Goal: Contribute content: Add original content to the website for others to see

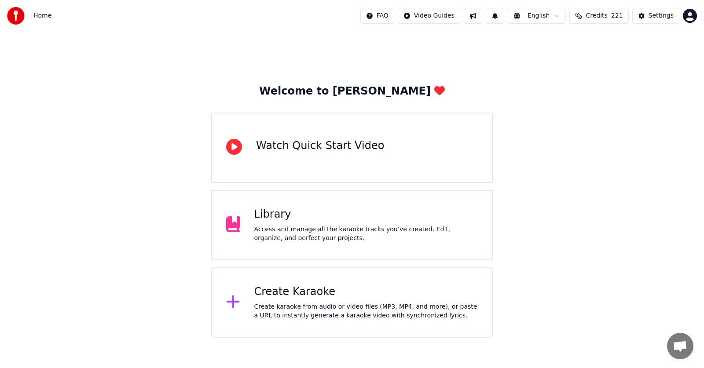
click at [271, 218] on div "Library" at bounding box center [366, 215] width 224 height 14
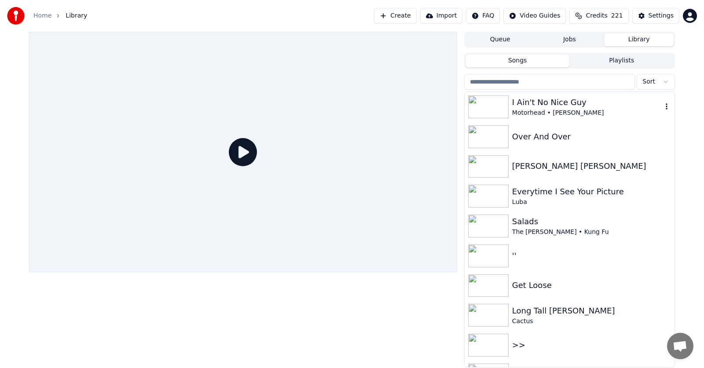
click at [538, 103] on div "I Ain't No Nice Guy" at bounding box center [587, 102] width 150 height 12
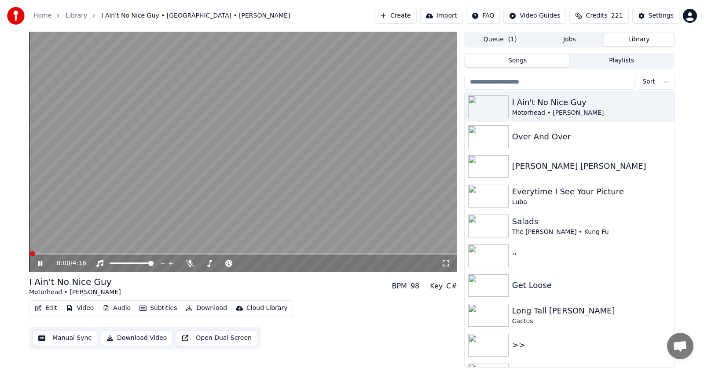
click at [40, 264] on icon at bounding box center [40, 263] width 4 height 5
click at [40, 264] on icon at bounding box center [39, 263] width 5 height 6
click at [40, 263] on icon at bounding box center [46, 263] width 21 height 7
click at [40, 262] on icon at bounding box center [46, 263] width 21 height 7
click at [41, 263] on icon at bounding box center [40, 263] width 4 height 5
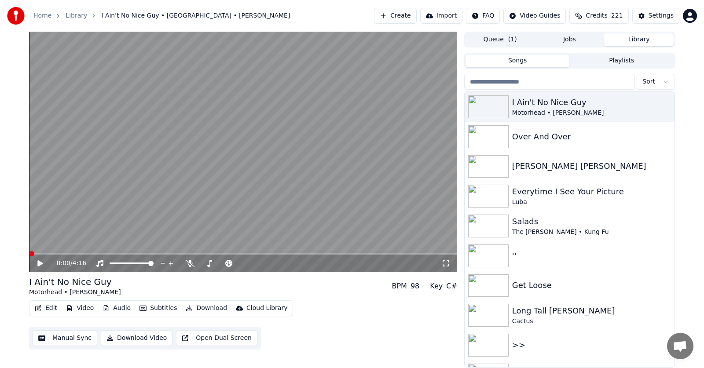
click at [29, 251] on span at bounding box center [31, 253] width 5 height 5
click at [41, 263] on icon at bounding box center [39, 263] width 5 height 6
click at [39, 263] on icon at bounding box center [40, 263] width 4 height 5
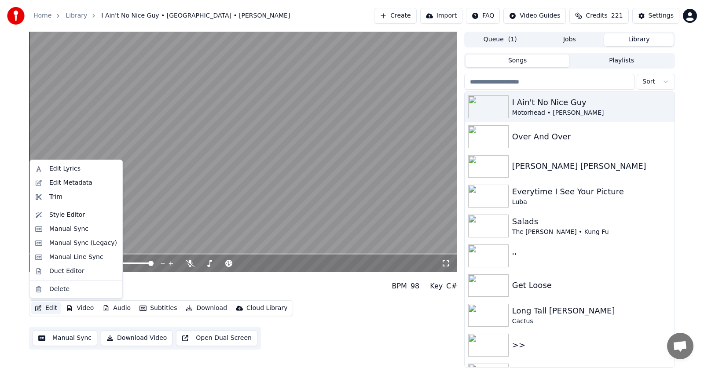
click at [54, 307] on button "Edit" at bounding box center [45, 308] width 29 height 12
click at [58, 271] on div "Duet Editor" at bounding box center [66, 271] width 35 height 9
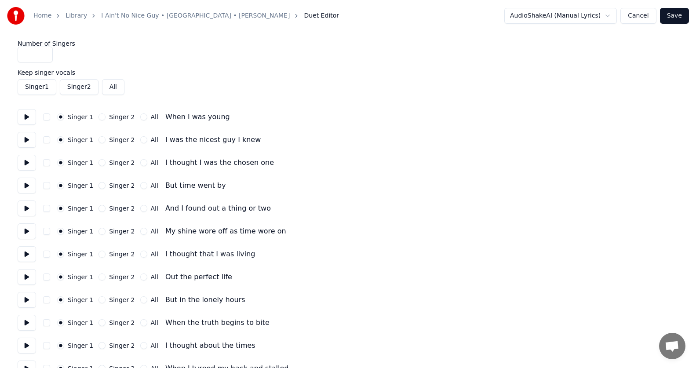
click at [27, 119] on button at bounding box center [27, 117] width 18 height 16
click at [25, 141] on button at bounding box center [27, 140] width 18 height 16
click at [27, 163] on button at bounding box center [27, 163] width 18 height 16
click at [29, 187] on button at bounding box center [27, 186] width 18 height 16
click at [28, 210] on button at bounding box center [27, 209] width 18 height 16
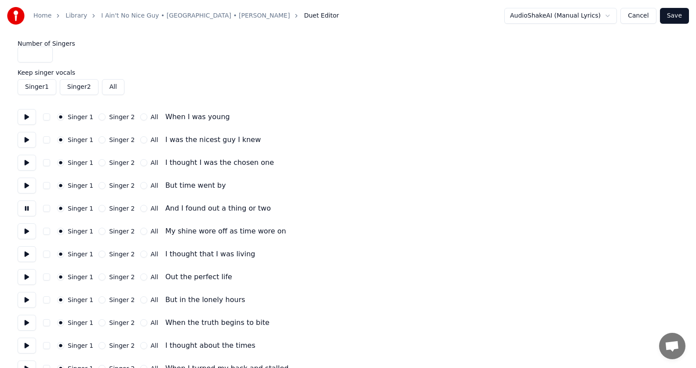
click at [29, 233] on button at bounding box center [27, 231] width 18 height 16
click at [27, 253] on button at bounding box center [27, 254] width 18 height 16
click at [102, 254] on button "Singer 2" at bounding box center [102, 254] width 7 height 7
click at [26, 279] on button at bounding box center [27, 277] width 18 height 16
click at [104, 277] on button "Singer 2" at bounding box center [102, 277] width 7 height 7
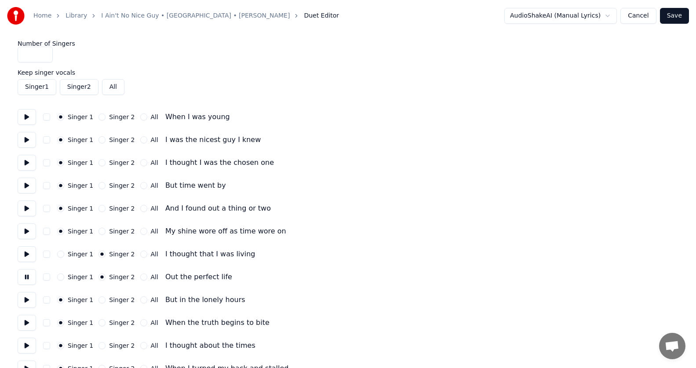
click at [26, 299] on button at bounding box center [27, 300] width 18 height 16
click at [101, 299] on button "Singer 2" at bounding box center [102, 299] width 7 height 7
click at [26, 323] on button at bounding box center [27, 323] width 18 height 16
click at [102, 321] on button "Singer 2" at bounding box center [102, 322] width 7 height 7
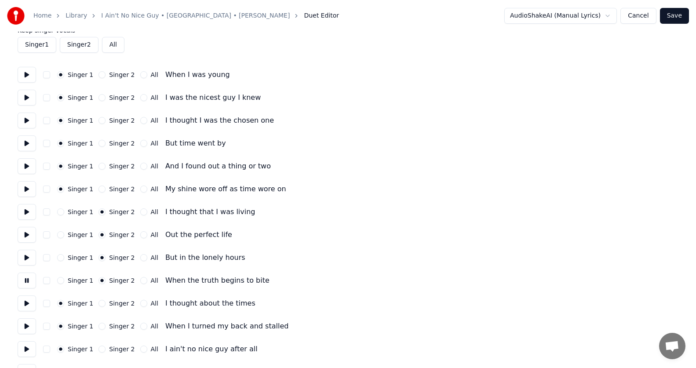
scroll to position [44, 0]
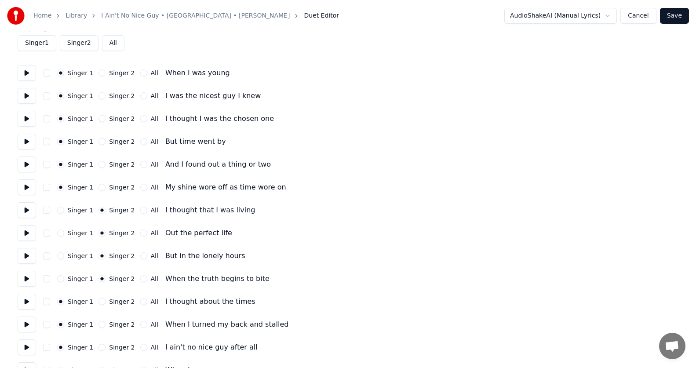
click at [29, 300] on button at bounding box center [27, 302] width 18 height 16
click at [102, 302] on button "Singer 2" at bounding box center [102, 301] width 7 height 7
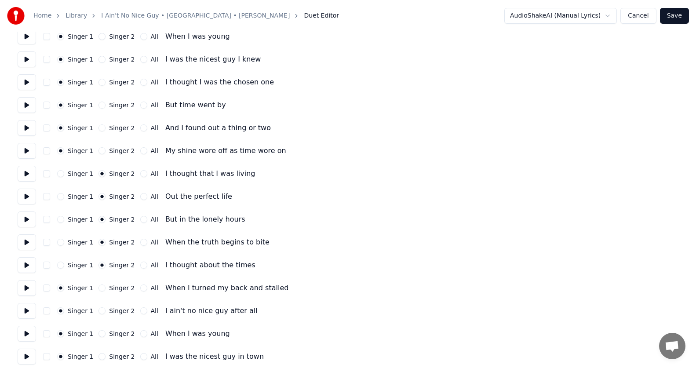
scroll to position [132, 0]
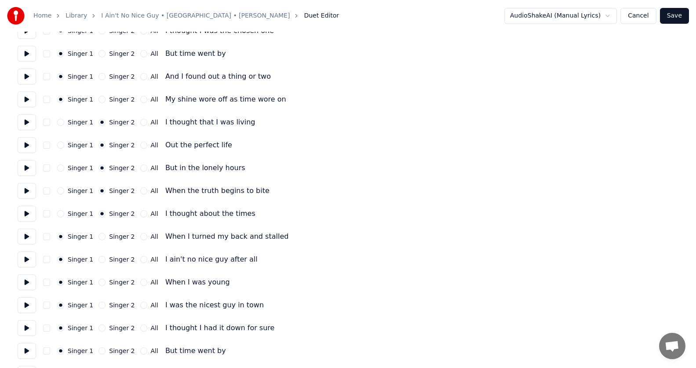
click at [26, 234] on button at bounding box center [27, 237] width 18 height 16
click at [103, 236] on button "Singer 2" at bounding box center [102, 236] width 7 height 7
click at [33, 259] on button at bounding box center [27, 260] width 18 height 16
click at [140, 260] on button "All" at bounding box center [143, 259] width 7 height 7
click at [27, 283] on button at bounding box center [27, 282] width 18 height 16
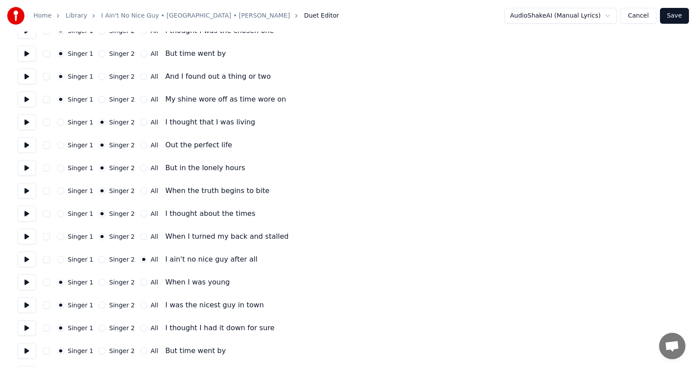
click at [30, 286] on button at bounding box center [27, 282] width 18 height 16
click at [30, 303] on button at bounding box center [27, 305] width 18 height 16
click at [28, 260] on button at bounding box center [27, 260] width 18 height 16
click at [29, 235] on button at bounding box center [27, 237] width 18 height 16
click at [29, 284] on button at bounding box center [27, 282] width 18 height 16
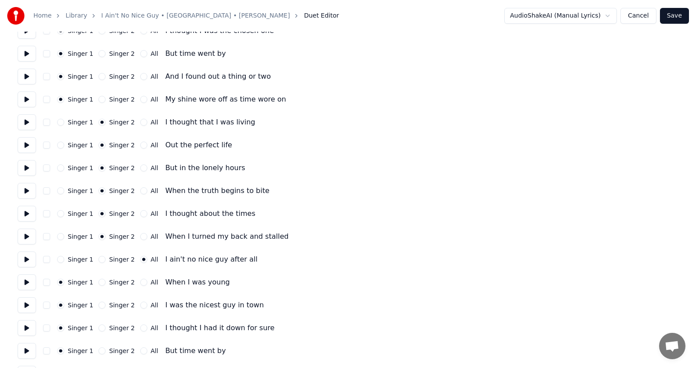
click at [29, 304] on button at bounding box center [27, 305] width 18 height 16
click at [30, 329] on button at bounding box center [27, 328] width 18 height 16
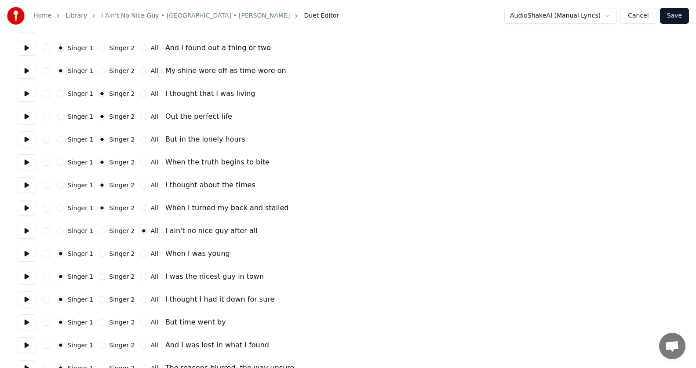
scroll to position [176, 0]
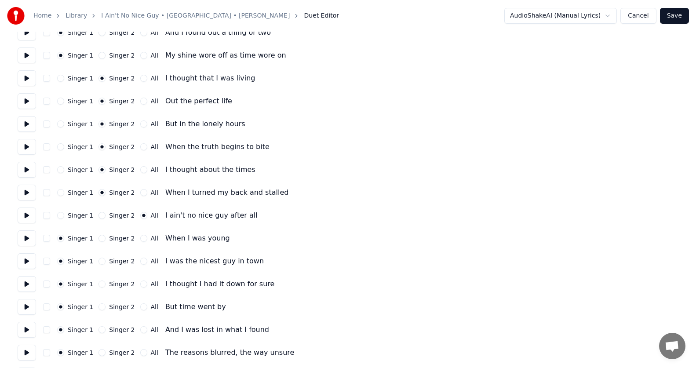
click at [27, 307] on button at bounding box center [27, 307] width 18 height 16
click at [29, 281] on button at bounding box center [27, 284] width 18 height 16
click at [27, 284] on button at bounding box center [27, 284] width 18 height 16
click at [29, 263] on button at bounding box center [27, 261] width 18 height 16
click at [30, 265] on button at bounding box center [27, 261] width 18 height 16
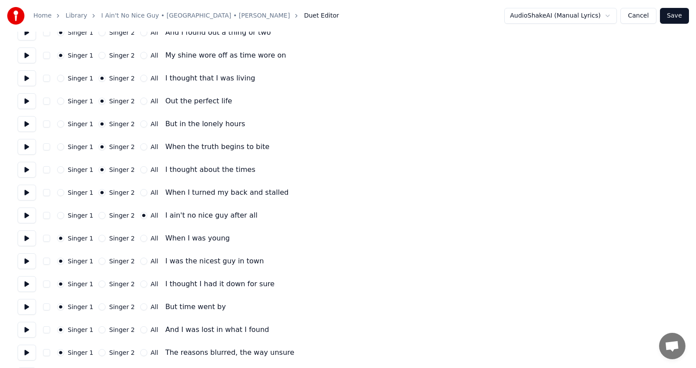
click at [31, 284] on button at bounding box center [27, 284] width 18 height 16
click at [32, 284] on button at bounding box center [27, 284] width 18 height 16
click at [28, 307] on button at bounding box center [27, 307] width 18 height 16
click at [101, 306] on button "Singer 2" at bounding box center [102, 306] width 7 height 7
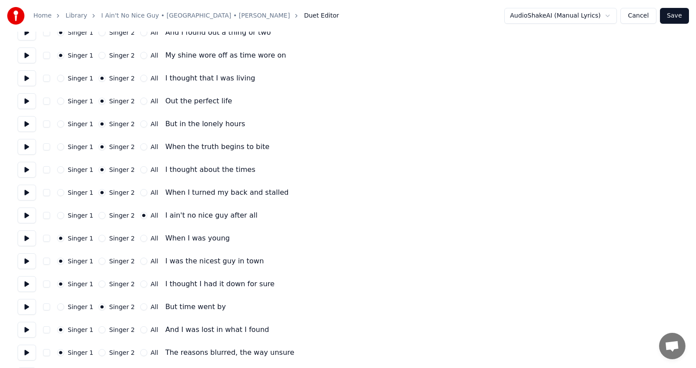
click at [26, 332] on button at bounding box center [27, 330] width 18 height 16
click at [102, 329] on button "Singer 2" at bounding box center [102, 329] width 7 height 7
click at [30, 351] on button at bounding box center [27, 353] width 18 height 16
click at [29, 351] on button at bounding box center [27, 353] width 18 height 16
click at [103, 353] on button "Singer 2" at bounding box center [102, 352] width 7 height 7
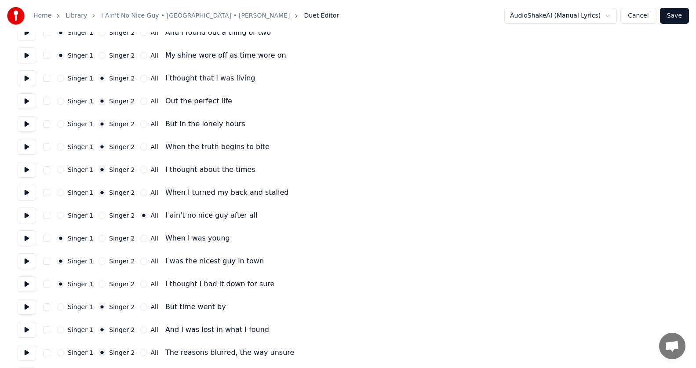
scroll to position [264, 0]
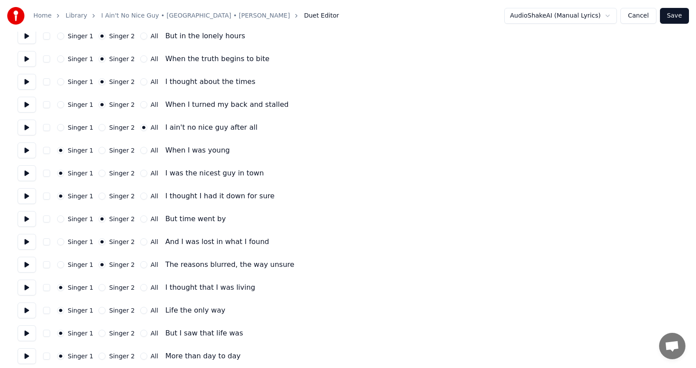
click at [26, 287] on button at bounding box center [27, 288] width 18 height 16
click at [32, 309] on button at bounding box center [27, 311] width 18 height 16
click at [29, 333] on button at bounding box center [27, 333] width 18 height 16
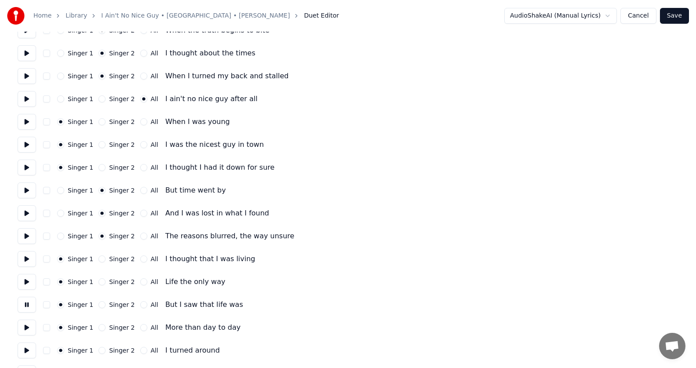
scroll to position [308, 0]
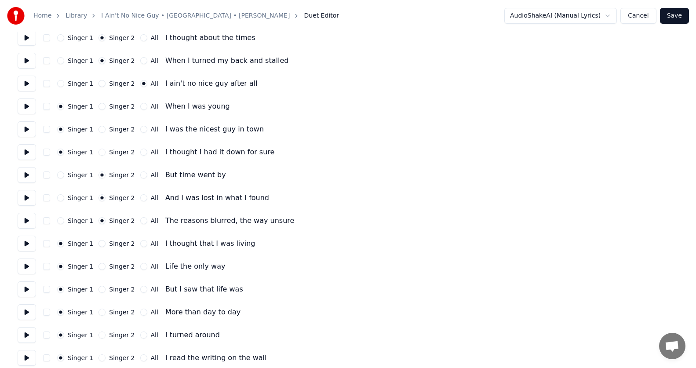
click at [29, 314] on button at bounding box center [27, 312] width 18 height 16
click at [27, 311] on button at bounding box center [27, 312] width 18 height 16
click at [33, 336] on button at bounding box center [27, 335] width 18 height 16
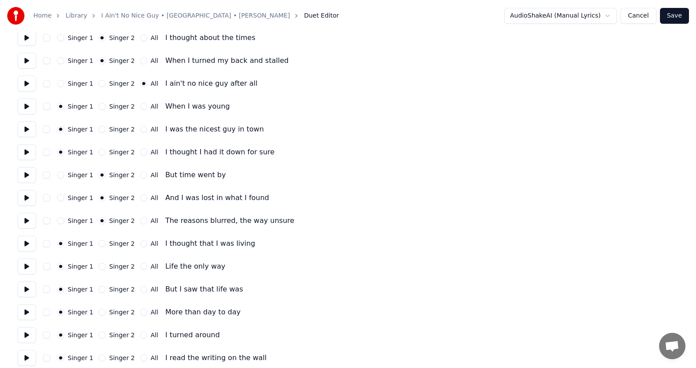
click at [34, 358] on button at bounding box center [27, 358] width 18 height 16
click at [142, 358] on button "All" at bounding box center [143, 358] width 7 height 7
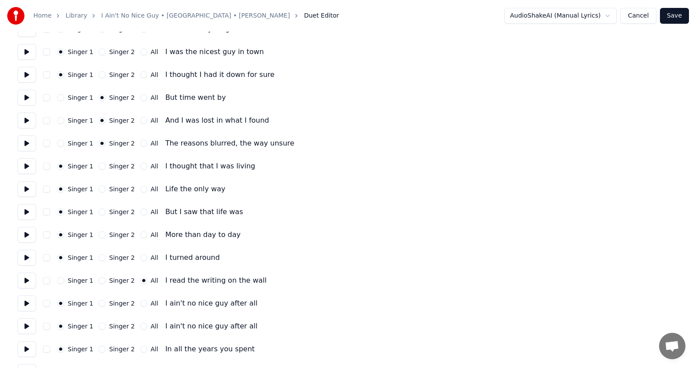
scroll to position [396, 0]
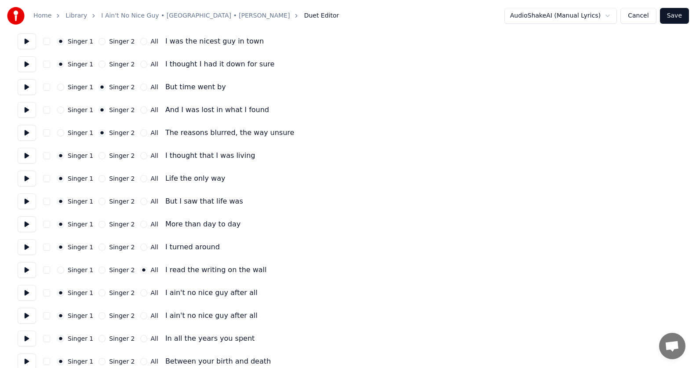
click at [27, 292] on button at bounding box center [27, 293] width 18 height 16
click at [140, 291] on button "All" at bounding box center [143, 292] width 7 height 7
click at [26, 314] on button at bounding box center [27, 316] width 18 height 16
click at [140, 315] on button "All" at bounding box center [143, 315] width 7 height 7
click at [29, 338] on button at bounding box center [27, 339] width 18 height 16
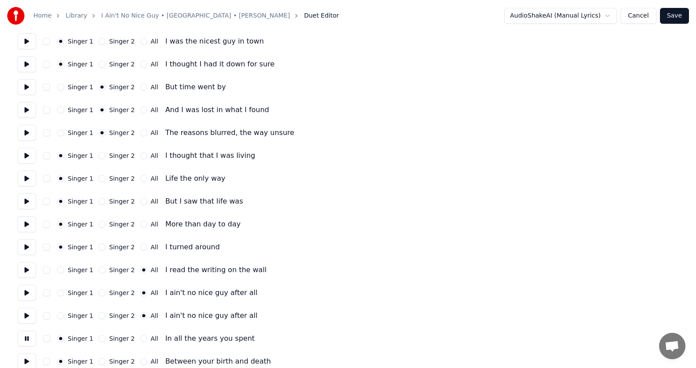
scroll to position [440, 0]
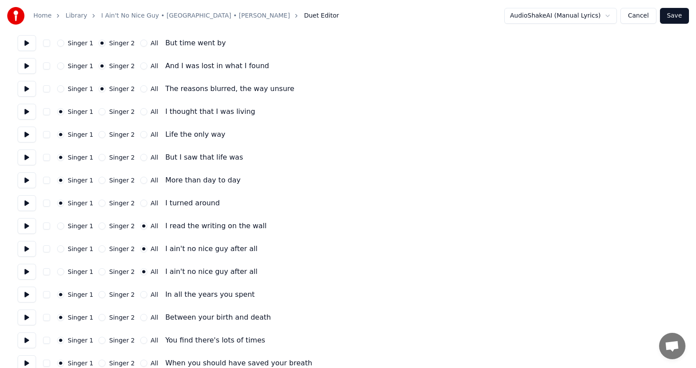
click at [29, 317] on button at bounding box center [27, 318] width 18 height 16
click at [28, 340] on button at bounding box center [27, 341] width 18 height 16
click at [101, 340] on button "Singer 2" at bounding box center [102, 340] width 7 height 7
click at [32, 359] on button at bounding box center [27, 363] width 18 height 16
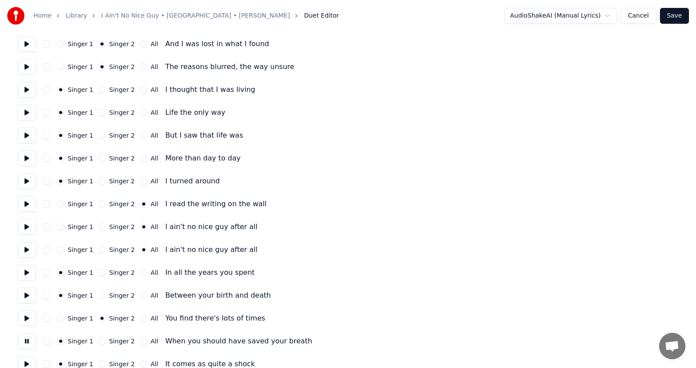
scroll to position [484, 0]
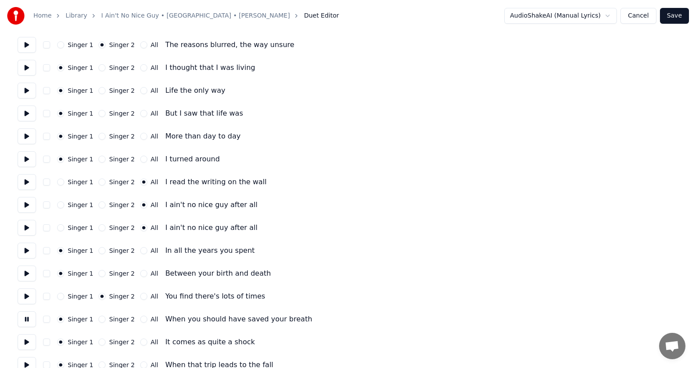
click at [102, 319] on button "Singer 2" at bounding box center [102, 319] width 7 height 7
click at [30, 339] on button at bounding box center [27, 342] width 18 height 16
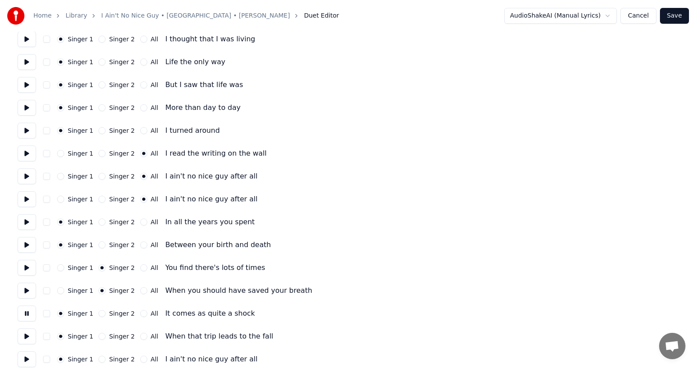
scroll to position [528, 0]
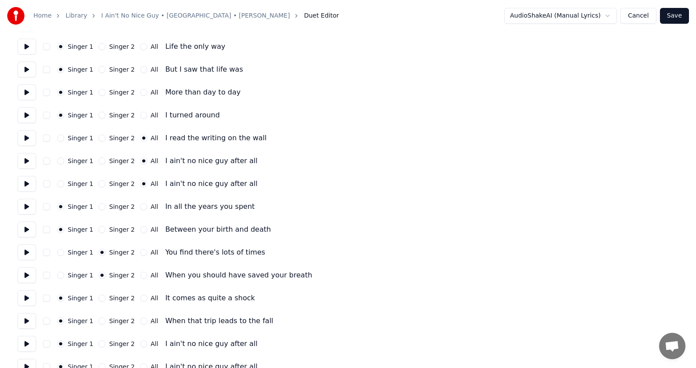
click at [29, 298] on button at bounding box center [27, 298] width 18 height 16
click at [140, 298] on button "All" at bounding box center [143, 298] width 7 height 7
click at [29, 321] on button at bounding box center [27, 321] width 18 height 16
click at [140, 321] on button "All" at bounding box center [143, 321] width 7 height 7
click at [26, 345] on button at bounding box center [27, 344] width 18 height 16
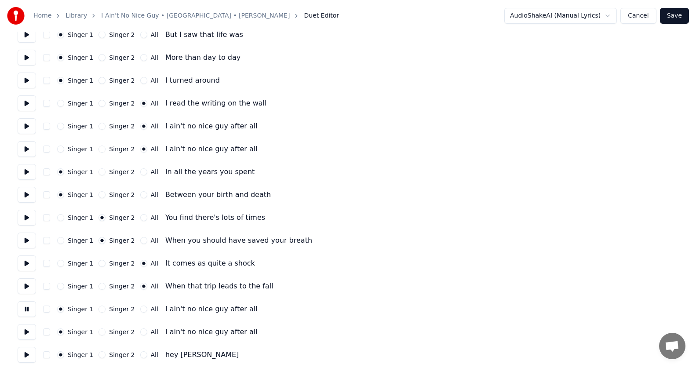
scroll to position [616, 0]
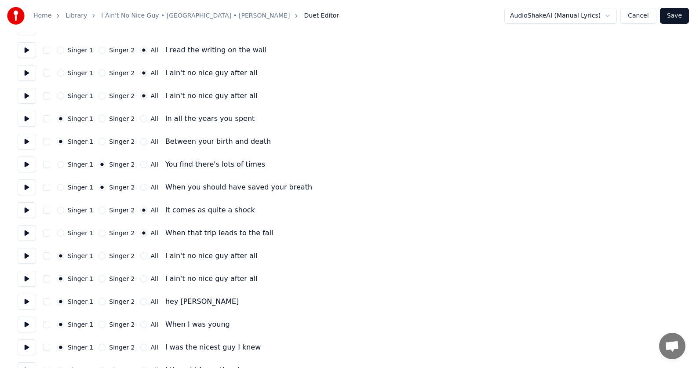
click at [29, 278] on button at bounding box center [27, 279] width 18 height 16
click at [141, 280] on button "All" at bounding box center [143, 278] width 7 height 7
click at [25, 255] on button at bounding box center [27, 256] width 18 height 16
click at [29, 281] on button at bounding box center [27, 279] width 18 height 16
click at [29, 299] on button at bounding box center [27, 302] width 18 height 16
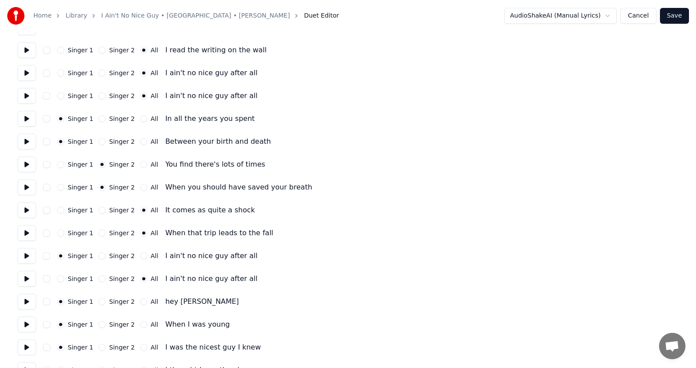
click at [29, 323] on button at bounding box center [27, 325] width 18 height 16
click at [140, 325] on button "All" at bounding box center [143, 324] width 7 height 7
click at [33, 348] on button at bounding box center [27, 348] width 18 height 16
click at [142, 348] on button "All" at bounding box center [143, 347] width 7 height 7
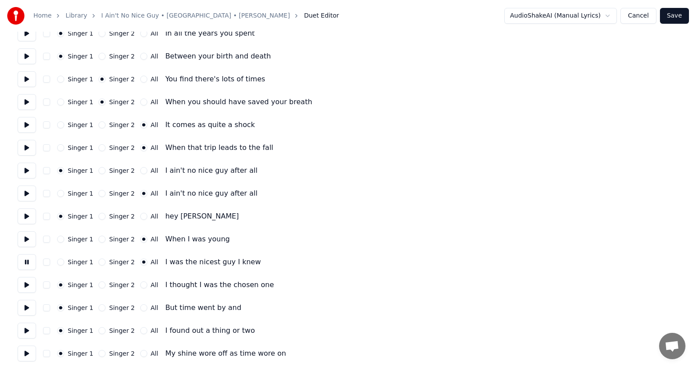
scroll to position [704, 0]
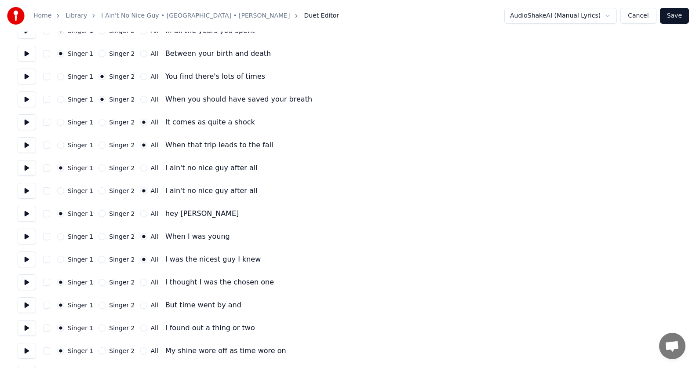
click at [33, 283] on button at bounding box center [27, 282] width 18 height 16
click at [141, 283] on button "All" at bounding box center [143, 282] width 7 height 7
click at [31, 305] on button at bounding box center [27, 305] width 18 height 16
click at [140, 303] on button "All" at bounding box center [143, 305] width 7 height 7
click at [26, 329] on button at bounding box center [27, 328] width 18 height 16
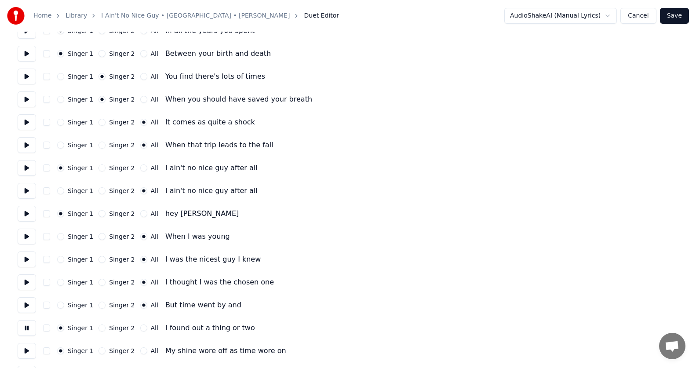
click at [142, 328] on button "All" at bounding box center [143, 328] width 7 height 7
click at [30, 350] on button at bounding box center [27, 351] width 18 height 16
click at [140, 353] on button "All" at bounding box center [143, 350] width 7 height 7
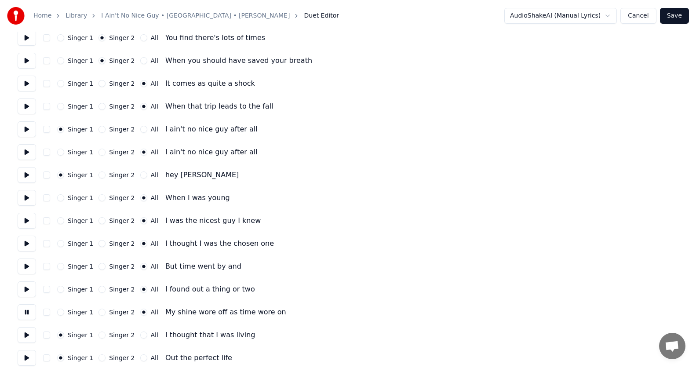
scroll to position [792, 0]
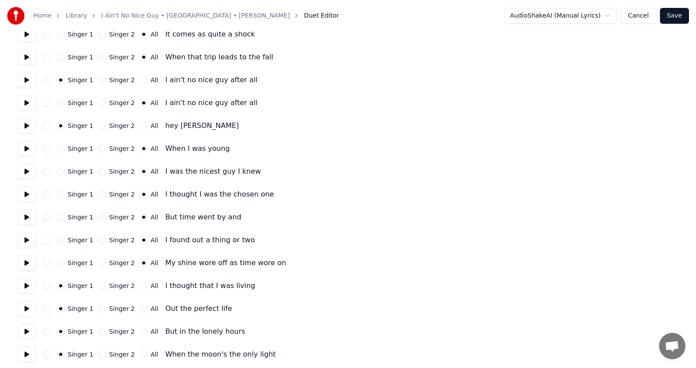
click at [32, 287] on button at bounding box center [27, 286] width 18 height 16
click at [140, 285] on button "All" at bounding box center [143, 285] width 7 height 7
click at [22, 310] on button at bounding box center [27, 309] width 18 height 16
click at [140, 308] on button "All" at bounding box center [143, 308] width 7 height 7
click at [29, 333] on button at bounding box center [27, 332] width 18 height 16
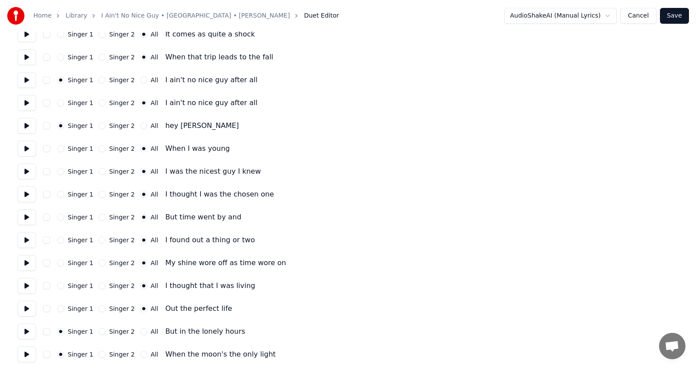
click at [140, 330] on button "All" at bounding box center [143, 331] width 7 height 7
click at [30, 353] on button at bounding box center [27, 355] width 18 height 16
click at [140, 355] on button "All" at bounding box center [143, 354] width 7 height 7
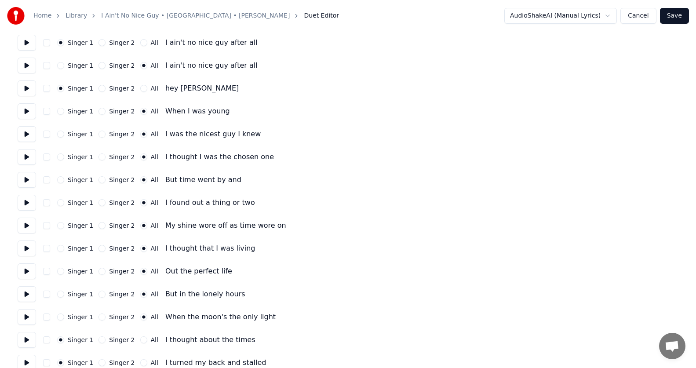
scroll to position [880, 0]
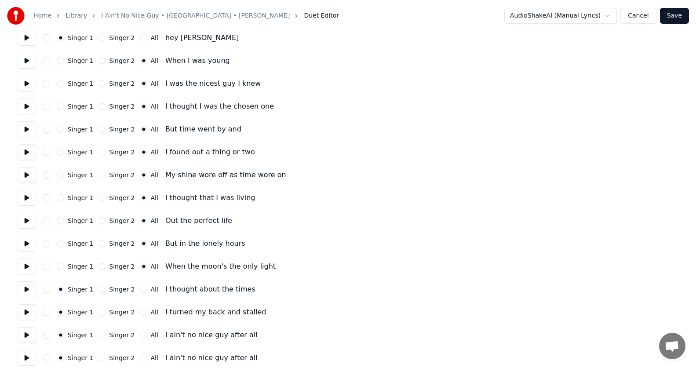
click at [26, 292] on button at bounding box center [27, 289] width 18 height 16
click at [140, 289] on button "All" at bounding box center [143, 289] width 7 height 7
click at [30, 311] on button at bounding box center [27, 312] width 18 height 16
click at [140, 312] on button "All" at bounding box center [143, 312] width 7 height 7
click at [29, 336] on button at bounding box center [27, 335] width 18 height 16
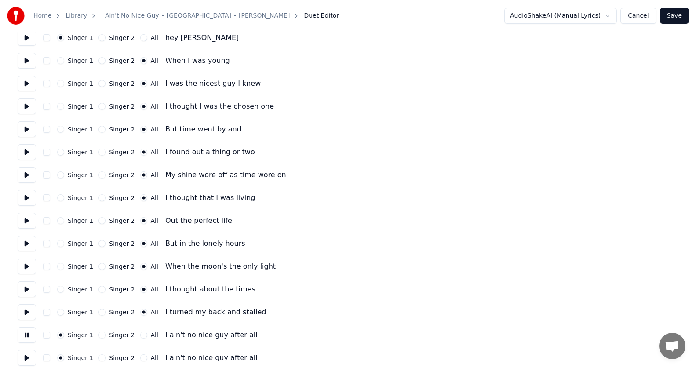
click at [142, 334] on button "All" at bounding box center [143, 335] width 7 height 7
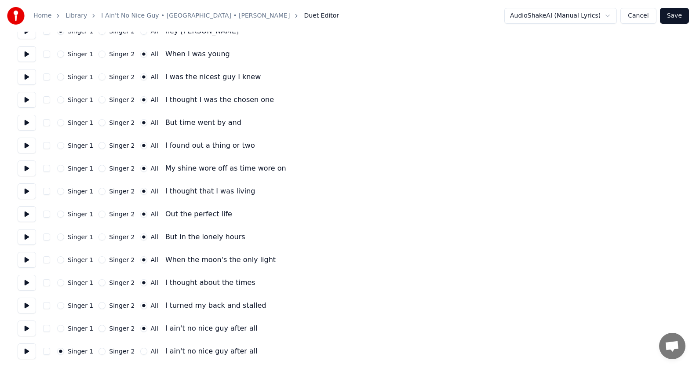
click at [30, 351] on button at bounding box center [27, 352] width 18 height 16
click at [140, 349] on button "All" at bounding box center [143, 351] width 7 height 7
click at [680, 15] on button "Save" at bounding box center [674, 16] width 29 height 16
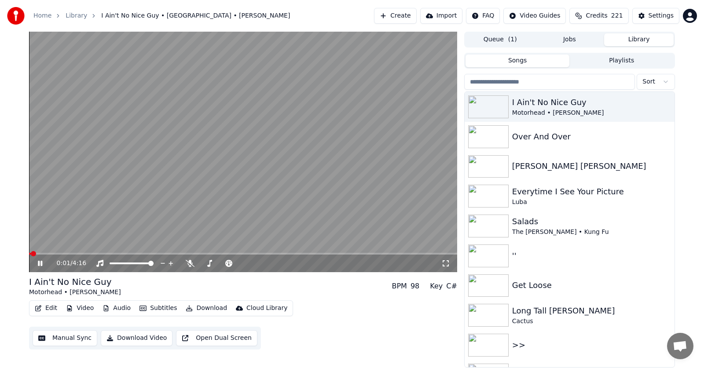
click at [117, 306] on button "Audio" at bounding box center [116, 308] width 35 height 12
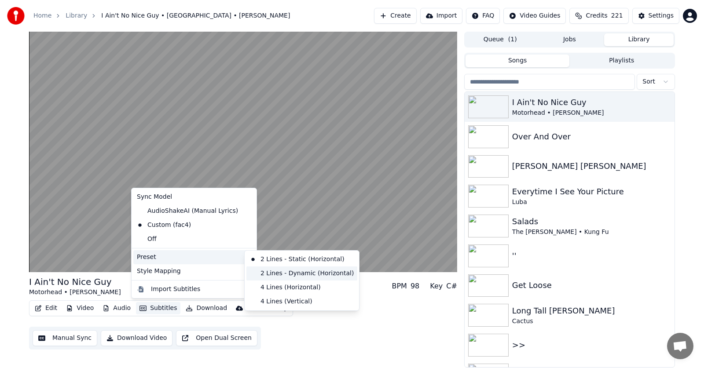
click at [271, 274] on div "2 Lines - Dynamic (Horizontal)" at bounding box center [301, 274] width 111 height 14
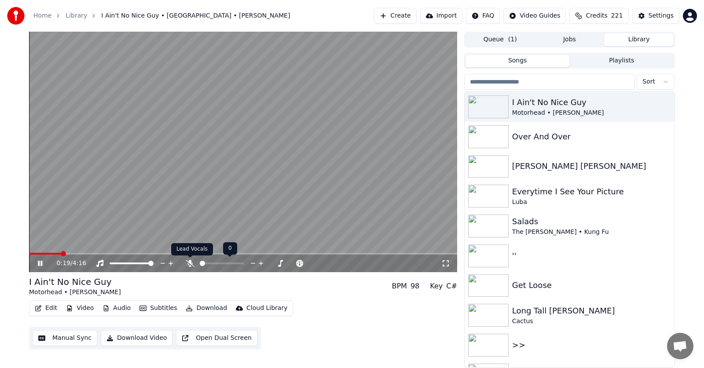
click at [188, 263] on icon at bounding box center [190, 263] width 9 height 7
click at [40, 265] on icon at bounding box center [46, 263] width 21 height 7
click at [50, 306] on button "Edit" at bounding box center [45, 308] width 29 height 12
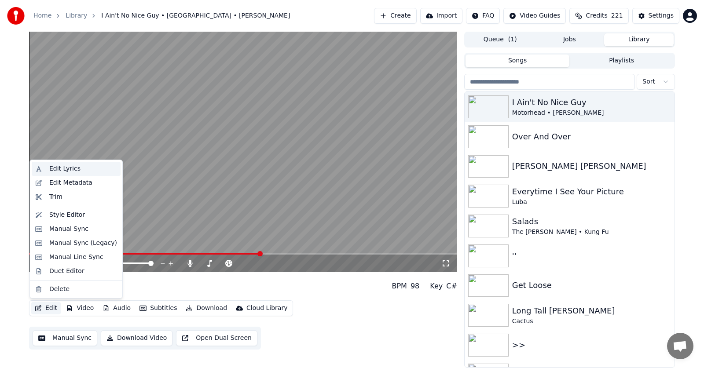
click at [60, 169] on div "Edit Lyrics" at bounding box center [64, 168] width 31 height 9
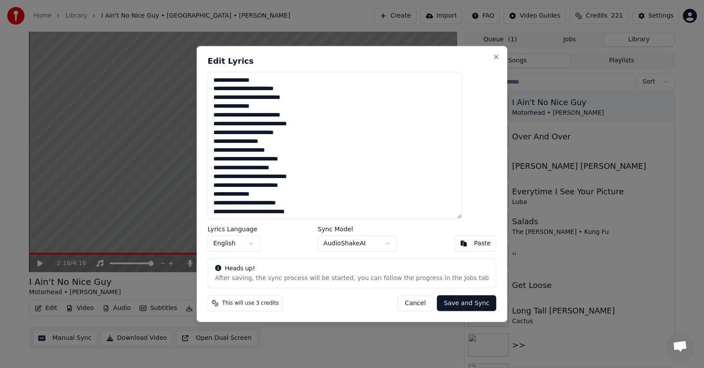
scroll to position [44, 0]
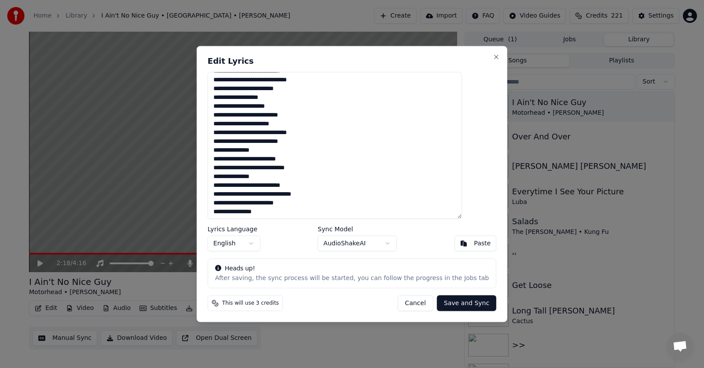
click at [286, 195] on textarea at bounding box center [335, 145] width 254 height 147
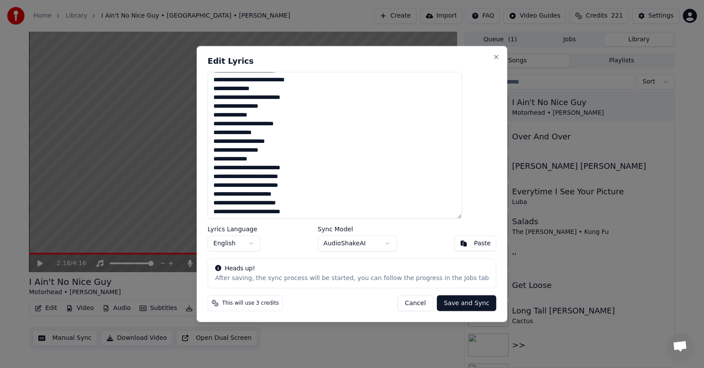
scroll to position [126, 0]
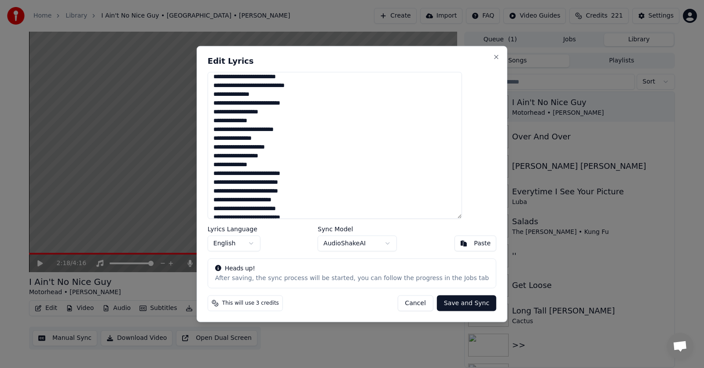
click at [233, 120] on textarea at bounding box center [335, 145] width 254 height 147
click at [233, 121] on textarea at bounding box center [335, 145] width 254 height 147
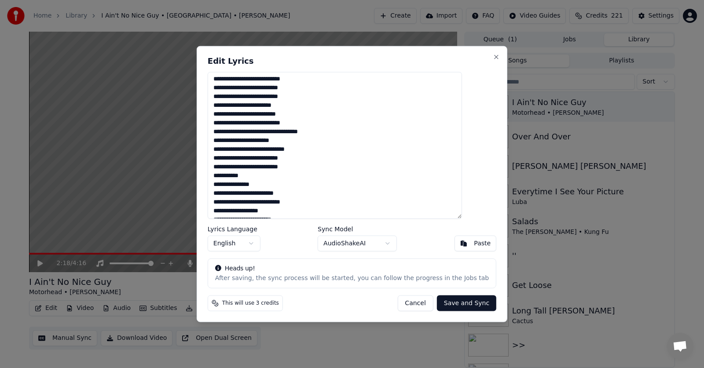
scroll to position [177, 0]
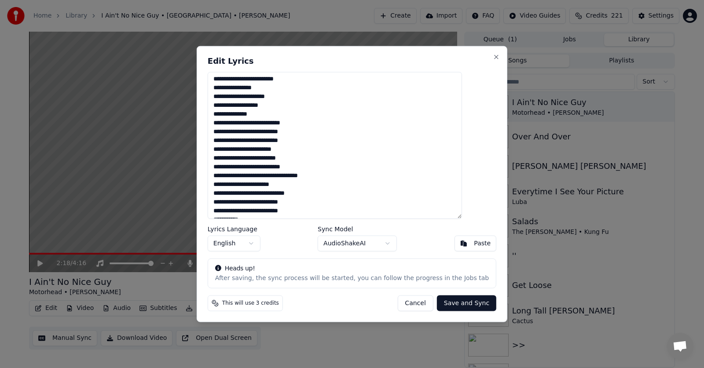
click at [313, 160] on textarea at bounding box center [335, 145] width 254 height 147
click at [230, 158] on textarea at bounding box center [335, 145] width 254 height 147
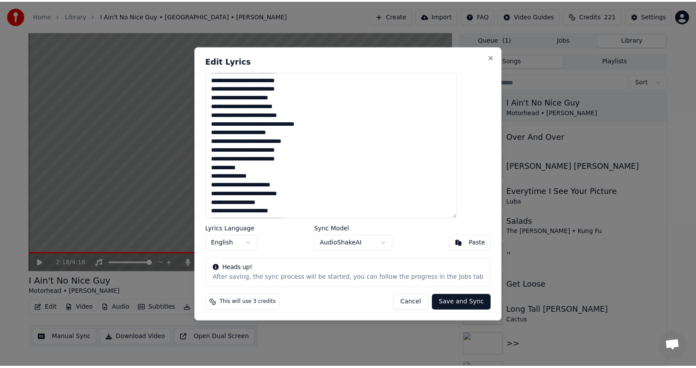
scroll to position [214, 0]
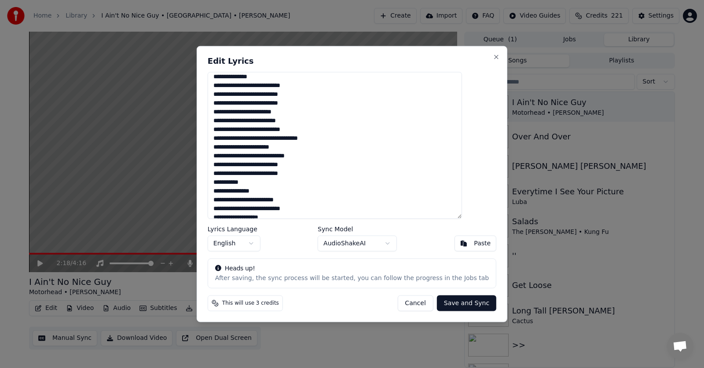
click at [402, 305] on button "Cancel" at bounding box center [415, 304] width 36 height 16
type textarea "**********"
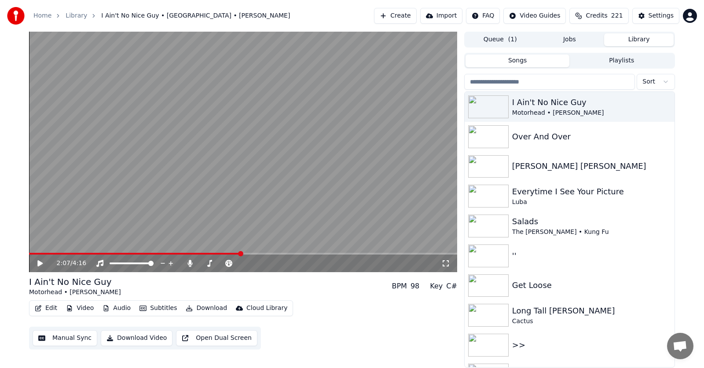
click at [240, 252] on span at bounding box center [240, 253] width 5 height 5
click at [40, 262] on icon at bounding box center [39, 263] width 5 height 6
click at [42, 263] on icon at bounding box center [40, 263] width 4 height 5
click at [42, 263] on icon at bounding box center [39, 263] width 5 height 6
click at [42, 263] on icon at bounding box center [40, 263] width 4 height 5
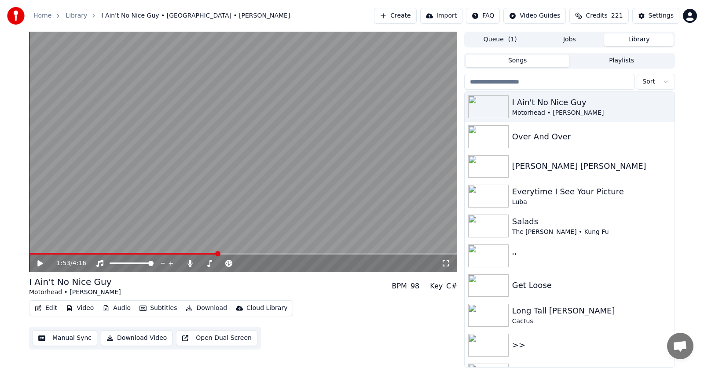
click at [218, 251] on span at bounding box center [217, 253] width 5 height 5
click at [40, 261] on icon at bounding box center [46, 263] width 21 height 7
click at [39, 262] on icon at bounding box center [40, 263] width 4 height 5
click at [49, 308] on button "Edit" at bounding box center [45, 308] width 29 height 12
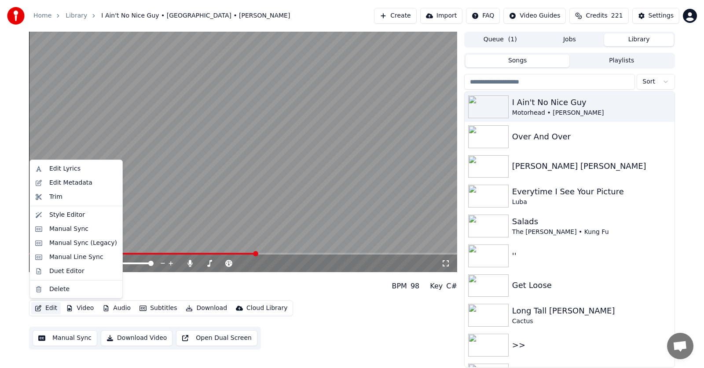
click at [42, 307] on button "Edit" at bounding box center [45, 308] width 29 height 12
click at [59, 272] on div "Duet Editor" at bounding box center [66, 271] width 35 height 9
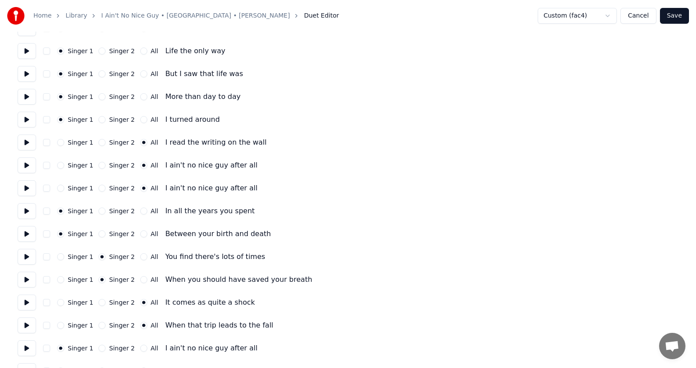
scroll to position [528, 0]
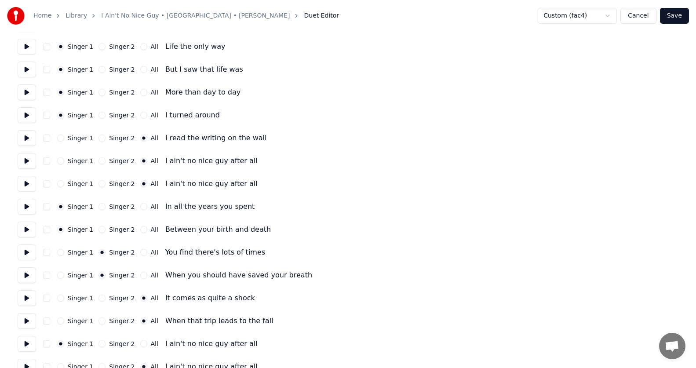
click at [31, 227] on button at bounding box center [27, 230] width 18 height 16
click at [25, 254] on button at bounding box center [27, 253] width 18 height 16
click at [64, 251] on button "Singer 1" at bounding box center [60, 252] width 7 height 7
click at [100, 253] on button "Singer 2" at bounding box center [102, 252] width 7 height 7
click at [28, 231] on button at bounding box center [27, 230] width 18 height 16
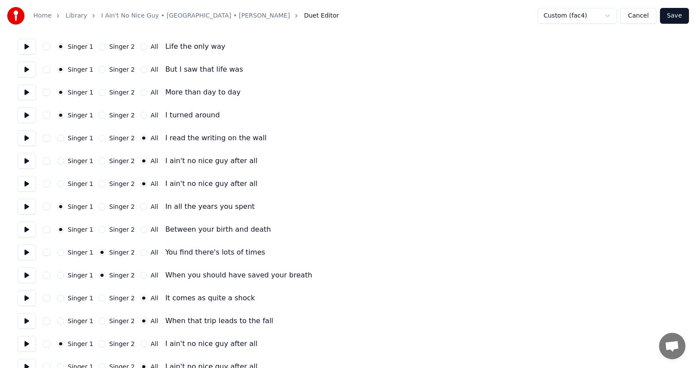
click at [26, 274] on button at bounding box center [27, 275] width 18 height 16
click at [671, 18] on button "Save" at bounding box center [674, 16] width 29 height 16
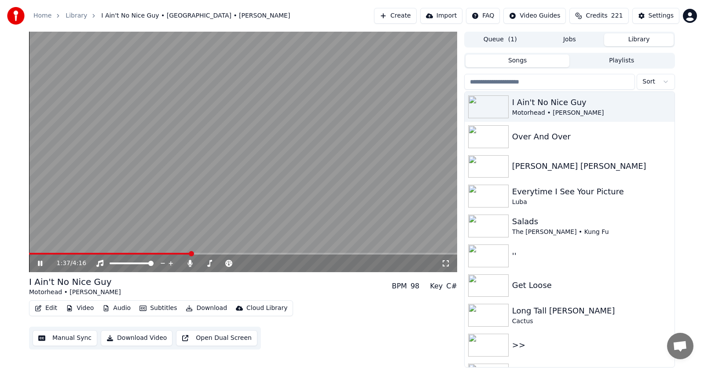
click at [194, 251] on span at bounding box center [191, 253] width 5 height 5
click at [202, 255] on span at bounding box center [199, 253] width 5 height 5
click at [41, 263] on icon at bounding box center [40, 263] width 4 height 5
click at [41, 263] on icon at bounding box center [39, 263] width 5 height 6
click at [242, 251] on span at bounding box center [239, 253] width 5 height 5
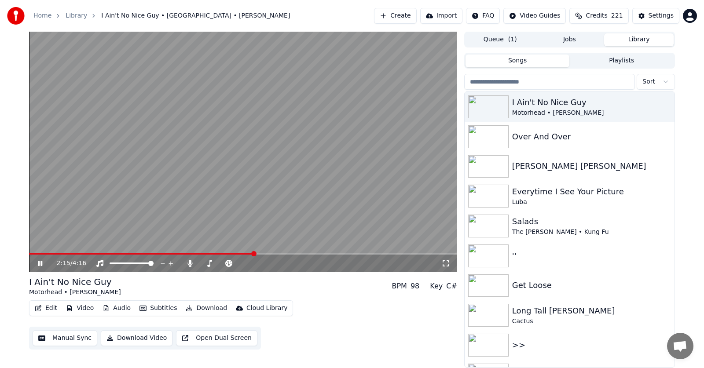
click at [39, 264] on icon at bounding box center [40, 263] width 4 height 5
click at [238, 253] on span at bounding box center [239, 253] width 5 height 5
click at [38, 263] on icon at bounding box center [39, 263] width 5 height 6
click at [38, 263] on icon at bounding box center [40, 263] width 4 height 5
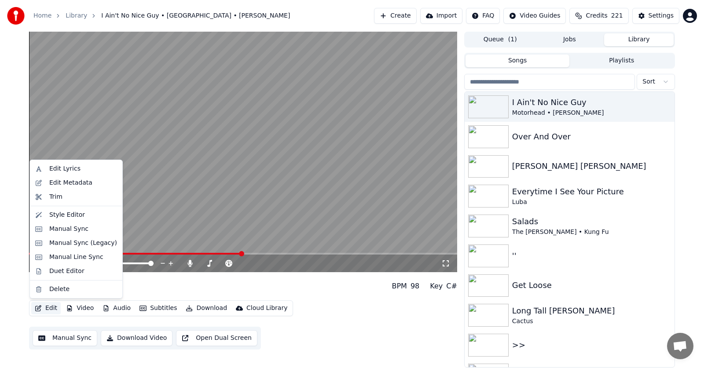
click at [44, 309] on button "Edit" at bounding box center [45, 308] width 29 height 12
click at [69, 245] on div "Manual Sync (Legacy)" at bounding box center [83, 243] width 68 height 9
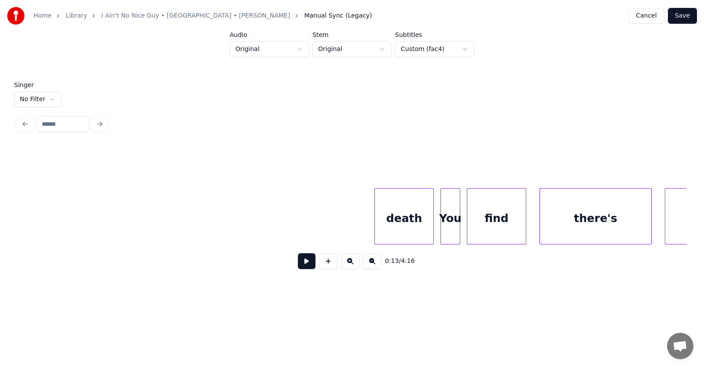
scroll to position [0, 43045]
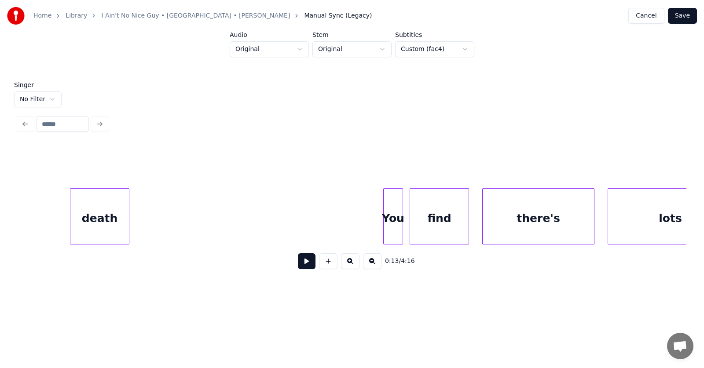
click at [108, 207] on div "death" at bounding box center [99, 219] width 58 height 60
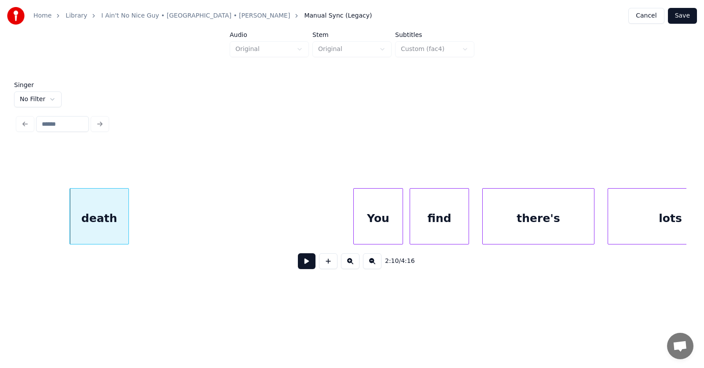
click at [354, 222] on div at bounding box center [355, 216] width 3 height 55
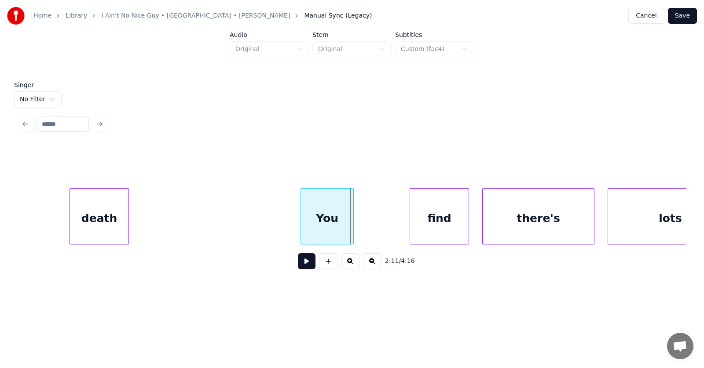
click at [329, 219] on div "You" at bounding box center [327, 219] width 52 height 60
click at [403, 227] on div "find" at bounding box center [410, 219] width 58 height 60
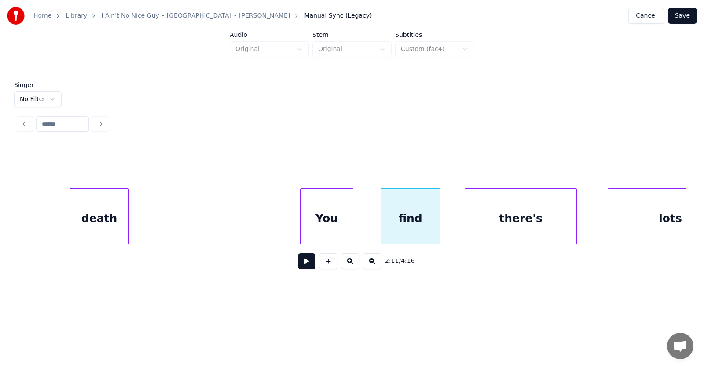
click at [486, 226] on div "there's" at bounding box center [520, 219] width 111 height 60
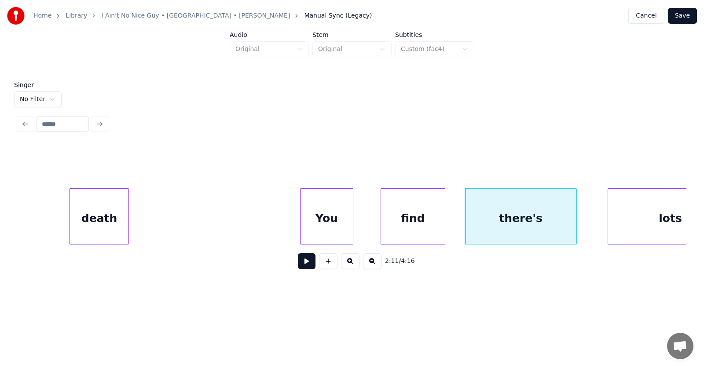
click at [445, 221] on div at bounding box center [443, 216] width 3 height 55
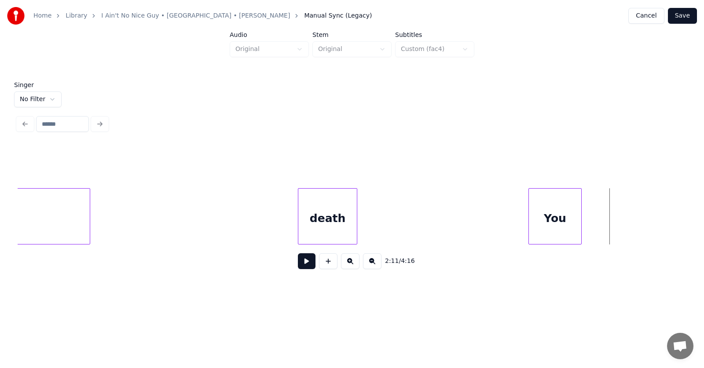
scroll to position [0, 42703]
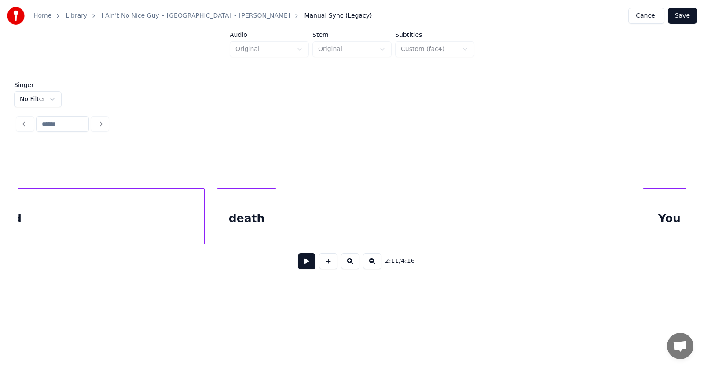
click at [247, 224] on div "death" at bounding box center [246, 219] width 58 height 60
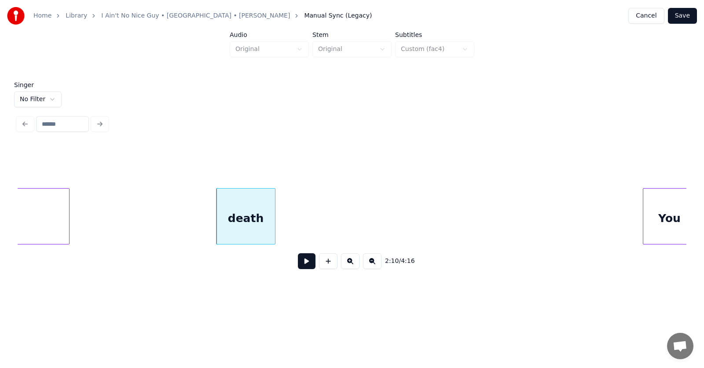
click at [66, 222] on div at bounding box center [67, 216] width 3 height 55
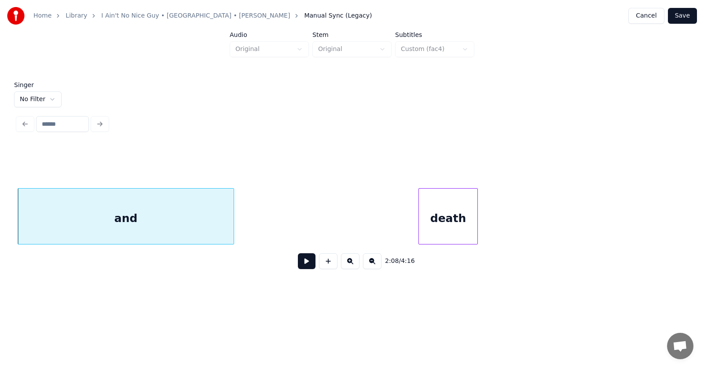
scroll to position [0, 42302]
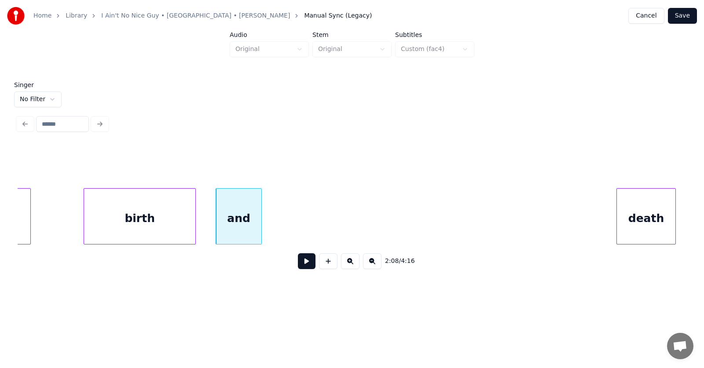
click at [259, 219] on div at bounding box center [260, 216] width 3 height 55
click at [227, 216] on div "and" at bounding box center [222, 219] width 44 height 60
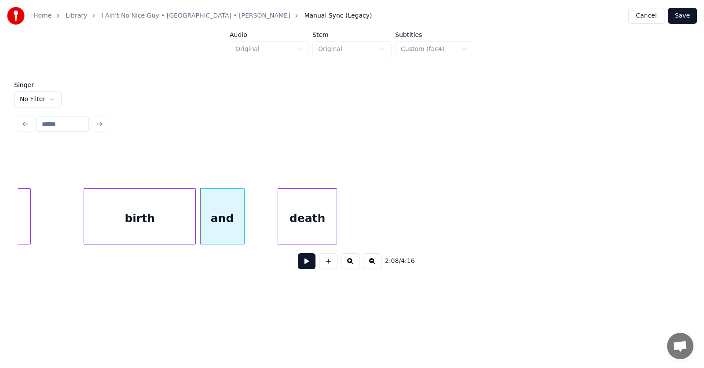
click at [300, 214] on div "death" at bounding box center [307, 219] width 58 height 60
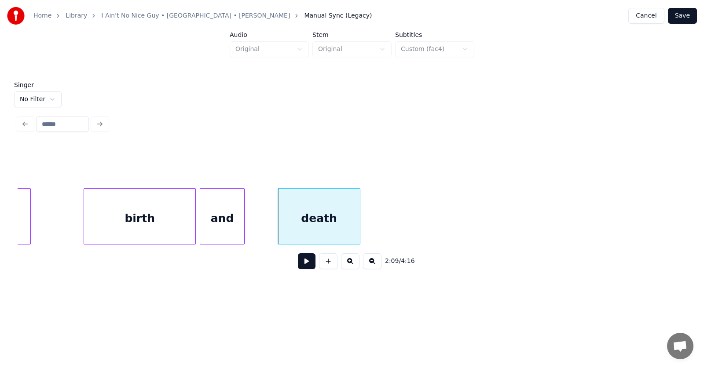
click at [360, 219] on div at bounding box center [358, 216] width 3 height 55
click at [275, 219] on div "death and birth your" at bounding box center [37, 216] width 84645 height 56
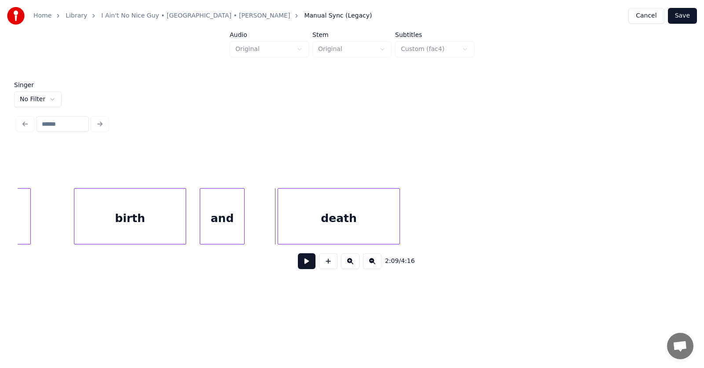
click at [152, 217] on div "birth" at bounding box center [129, 219] width 111 height 60
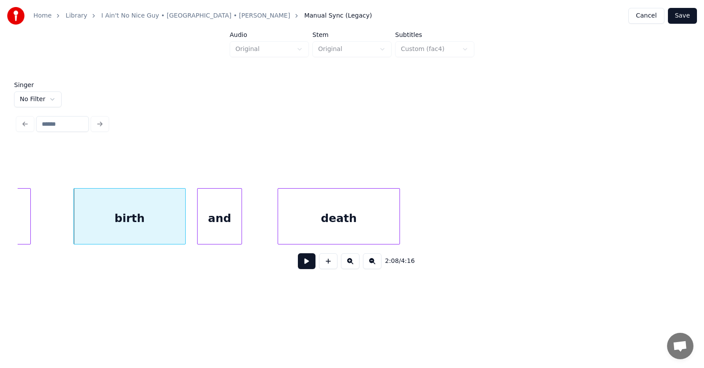
click at [218, 225] on div "and" at bounding box center [219, 219] width 44 height 60
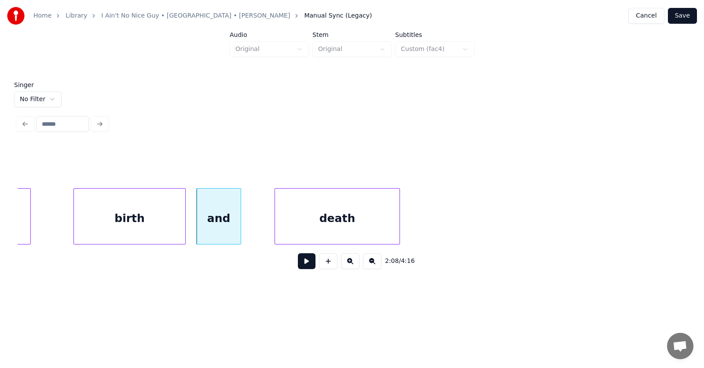
click at [275, 229] on div at bounding box center [276, 216] width 3 height 55
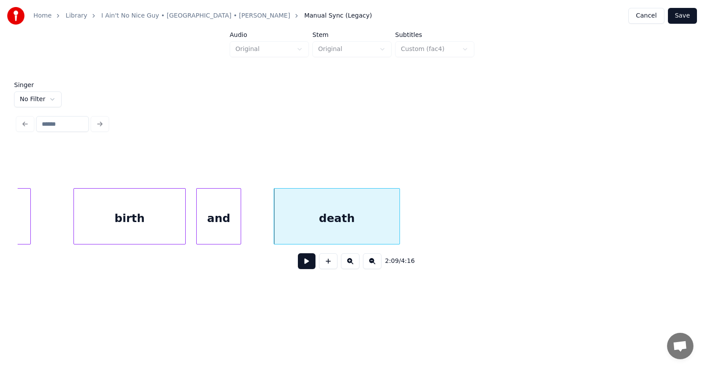
click at [682, 16] on button "Save" at bounding box center [682, 16] width 29 height 16
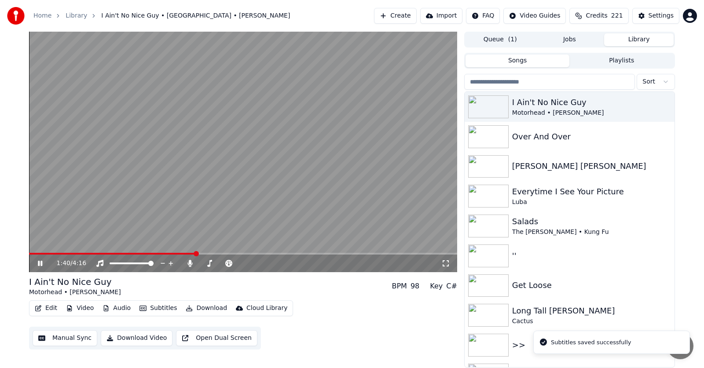
click at [199, 251] on span at bounding box center [196, 253] width 5 height 5
click at [37, 263] on icon at bounding box center [46, 263] width 21 height 7
click at [218, 255] on span at bounding box center [217, 253] width 5 height 5
click at [40, 263] on icon at bounding box center [39, 263] width 5 height 6
click at [40, 261] on icon at bounding box center [46, 263] width 21 height 7
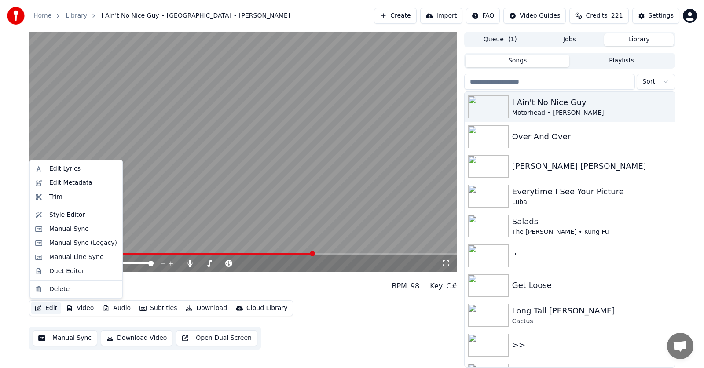
click at [49, 309] on button "Edit" at bounding box center [45, 308] width 29 height 12
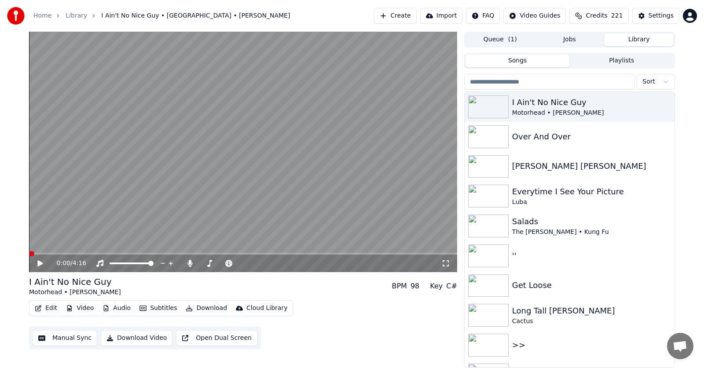
click at [29, 251] on span at bounding box center [31, 253] width 5 height 5
click at [39, 261] on icon at bounding box center [39, 263] width 5 height 6
click at [39, 261] on icon at bounding box center [40, 263] width 4 height 5
click at [682, 238] on div "0:01 / 4:16 I Ain't No Nice Guy Motorhead • [PERSON_NAME] BPM 98 Key C# Edit Vi…" at bounding box center [352, 200] width 704 height 336
click at [29, 253] on span at bounding box center [31, 253] width 5 height 5
